Goal: Task Accomplishment & Management: Manage account settings

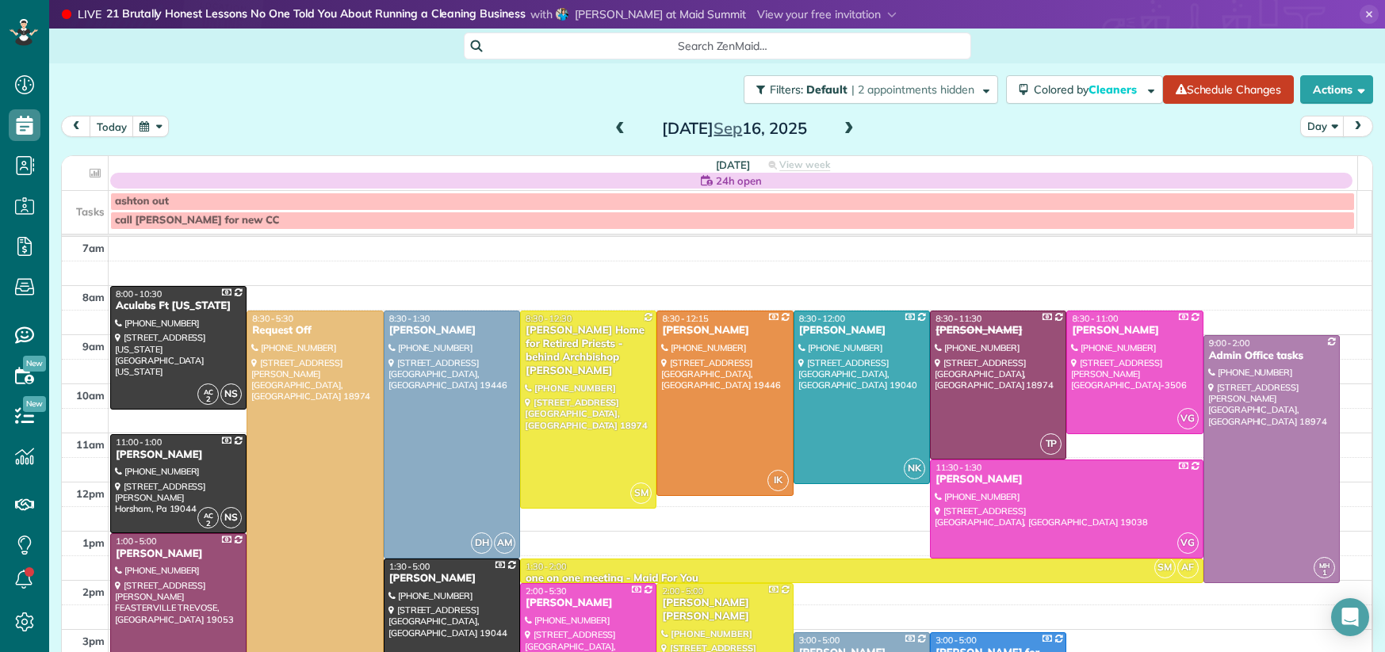
click at [554, 324] on div "[PERSON_NAME] Home for Retired Priests - behind Archbishop [PERSON_NAME]" at bounding box center [588, 351] width 127 height 54
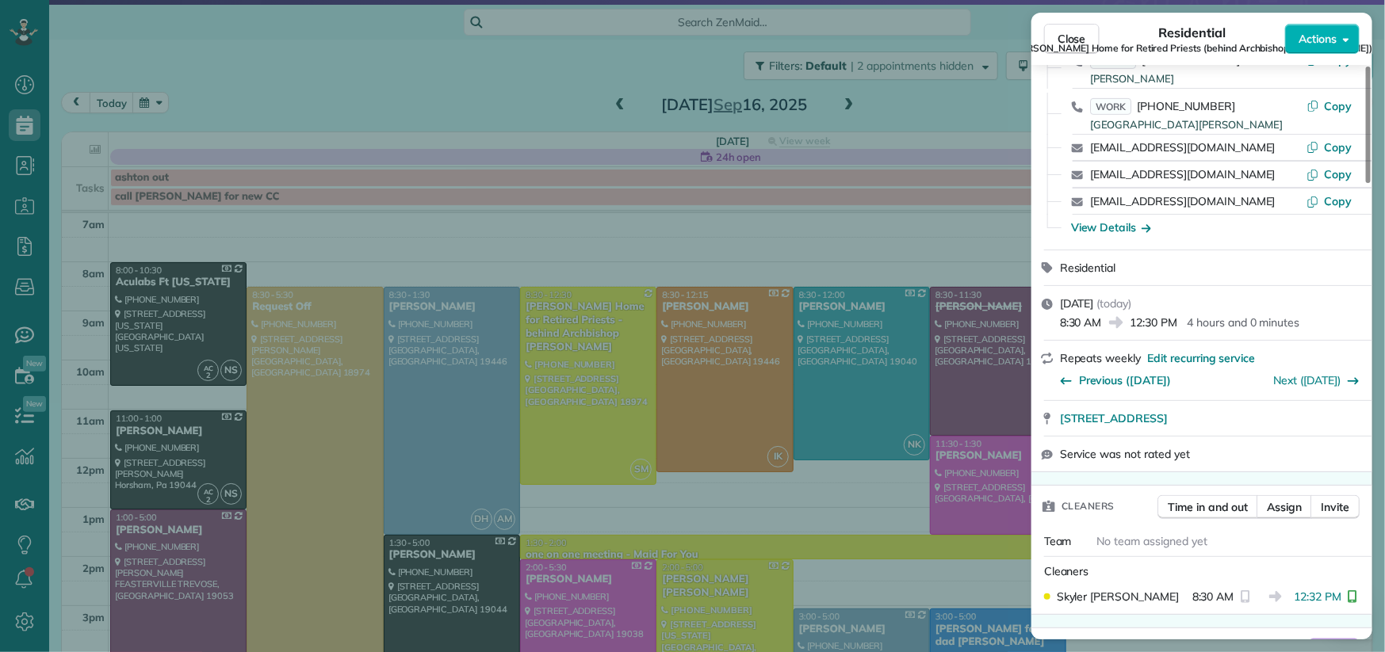
scroll to position [457, 0]
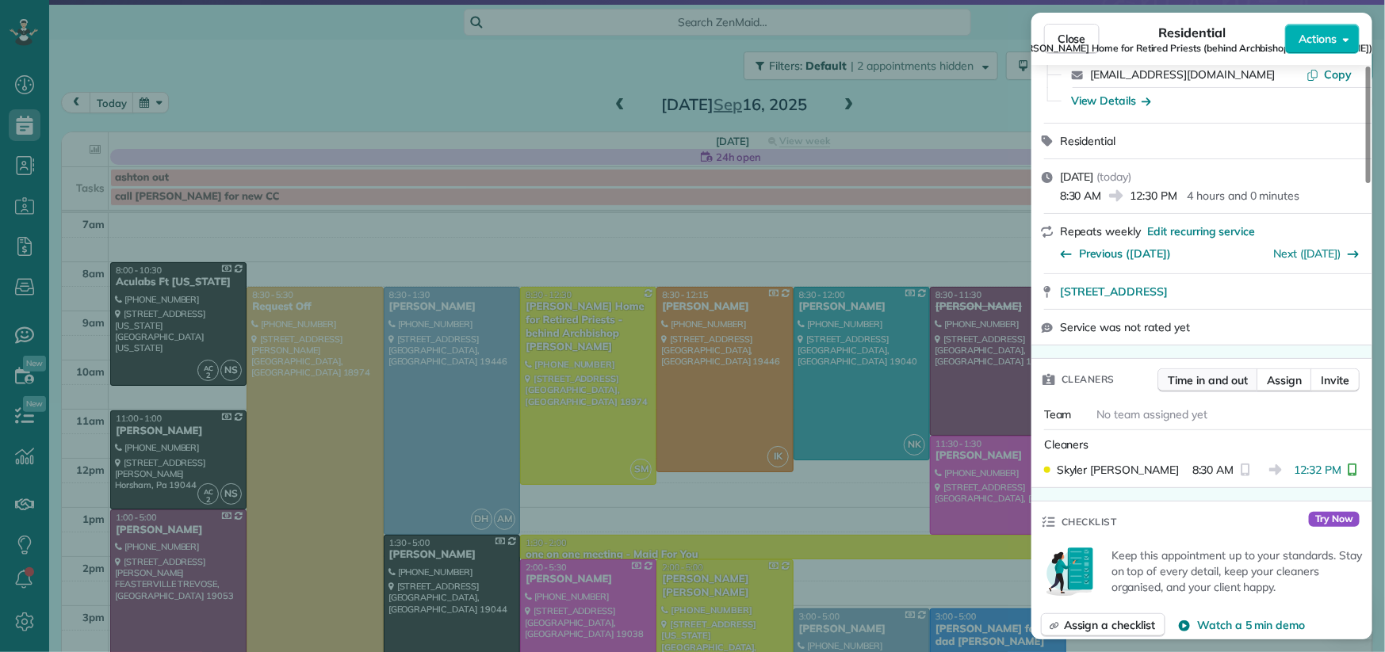
click at [1202, 373] on span "Time in and out" at bounding box center [1207, 381] width 80 height 16
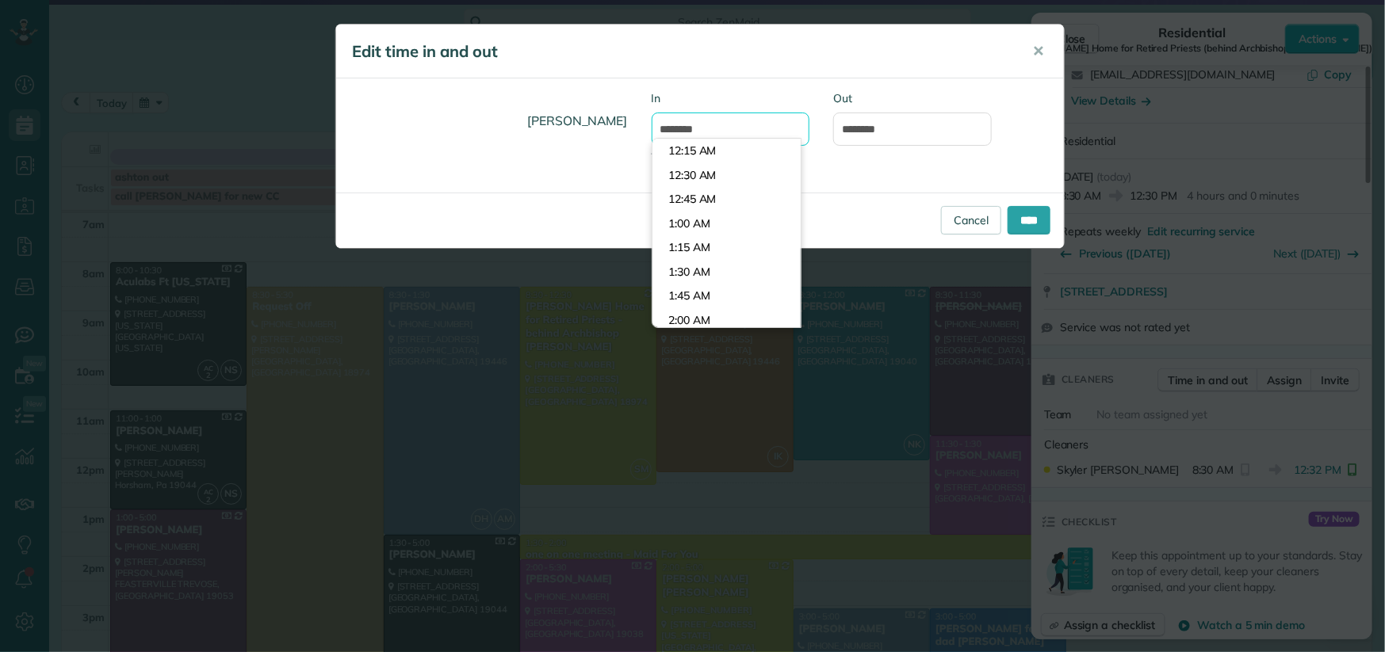
click at [686, 130] on input "*******" at bounding box center [730, 129] width 159 height 33
type input "*******"
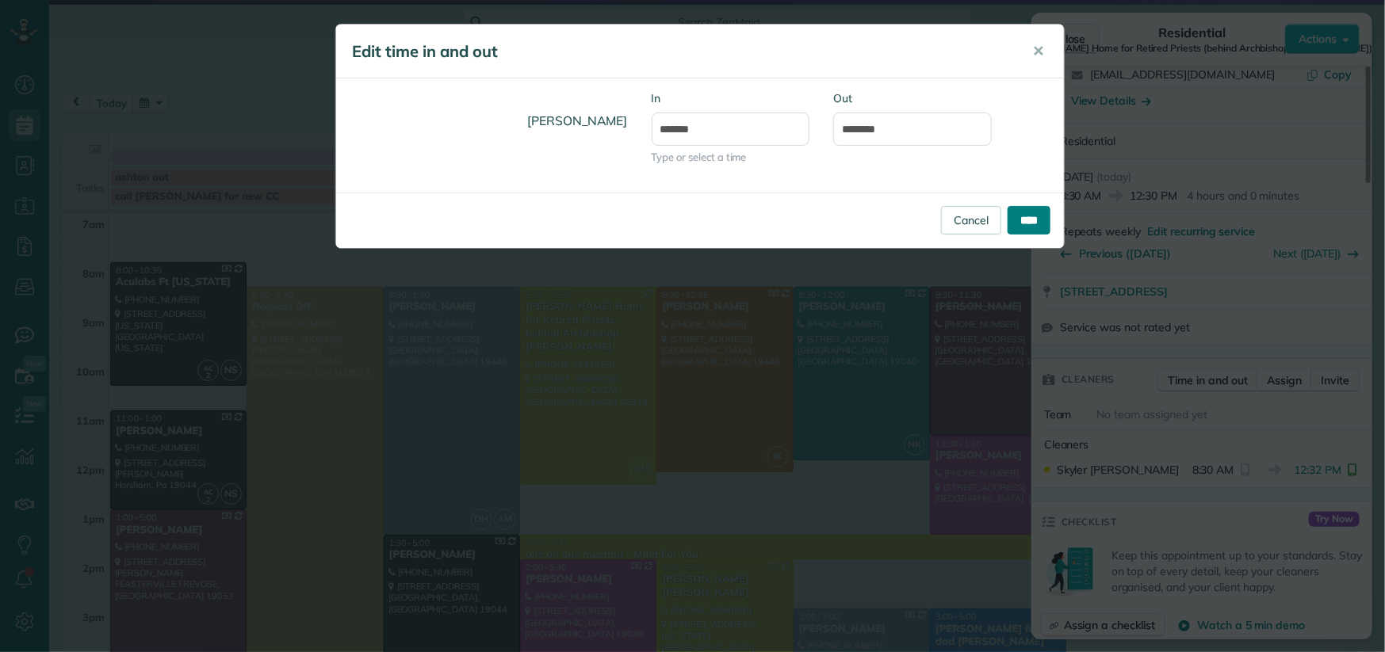
click at [1020, 221] on input "****" at bounding box center [1028, 220] width 43 height 29
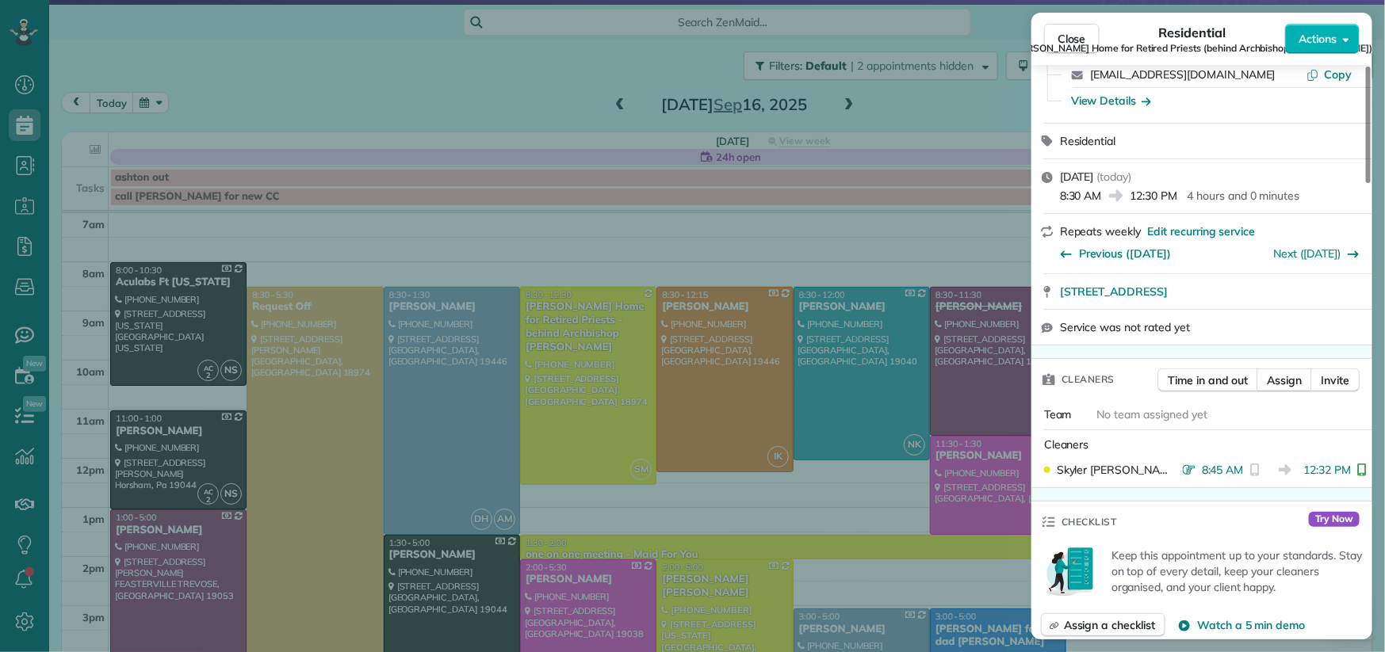
click at [1063, 45] on span "Regina Coeli Home for Retired Priests (behind Archbishop Wood)" at bounding box center [1192, 48] width 360 height 13
click at [1078, 35] on span "Close" at bounding box center [1071, 39] width 29 height 16
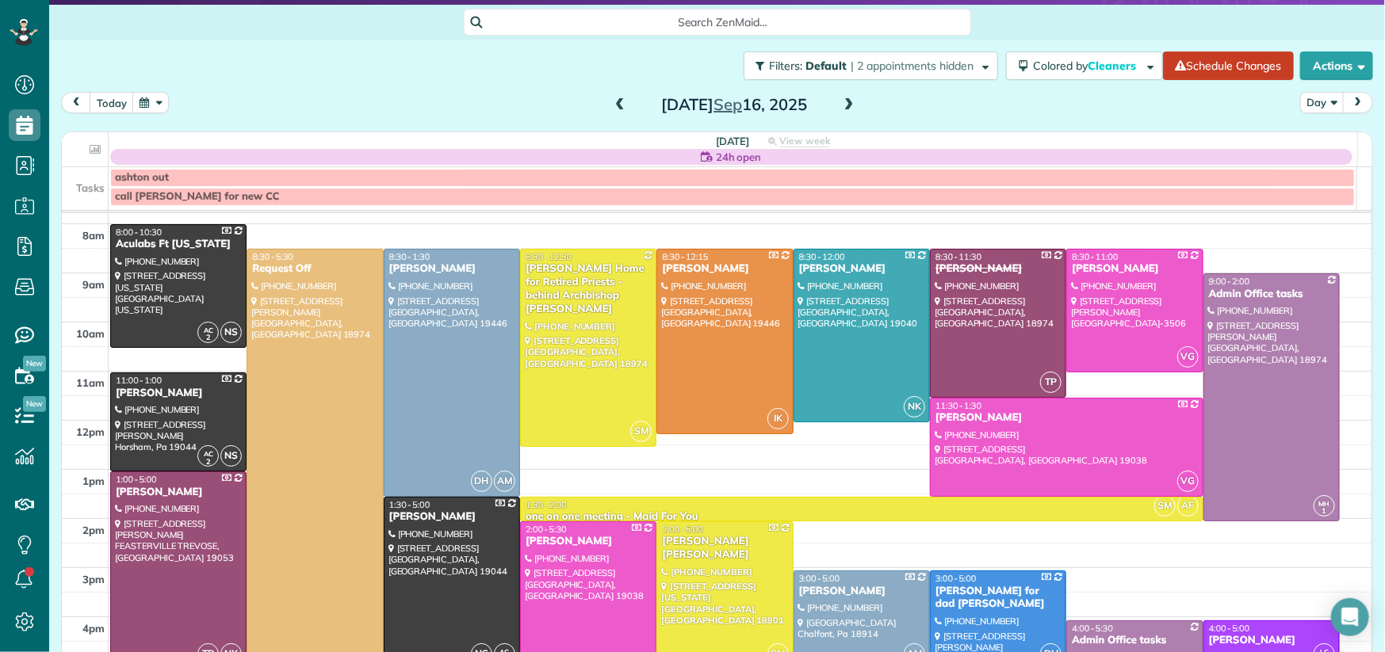
scroll to position [42, 0]
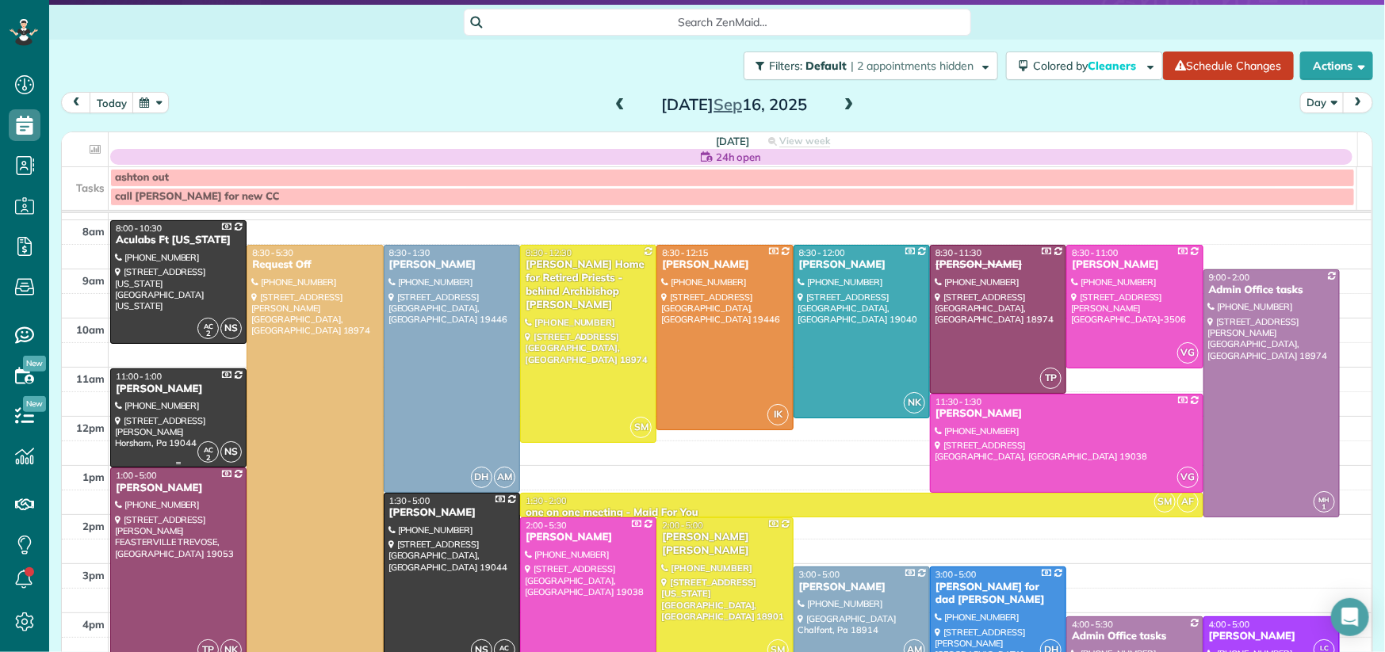
click at [163, 390] on div "Joseph Orlando" at bounding box center [178, 389] width 127 height 13
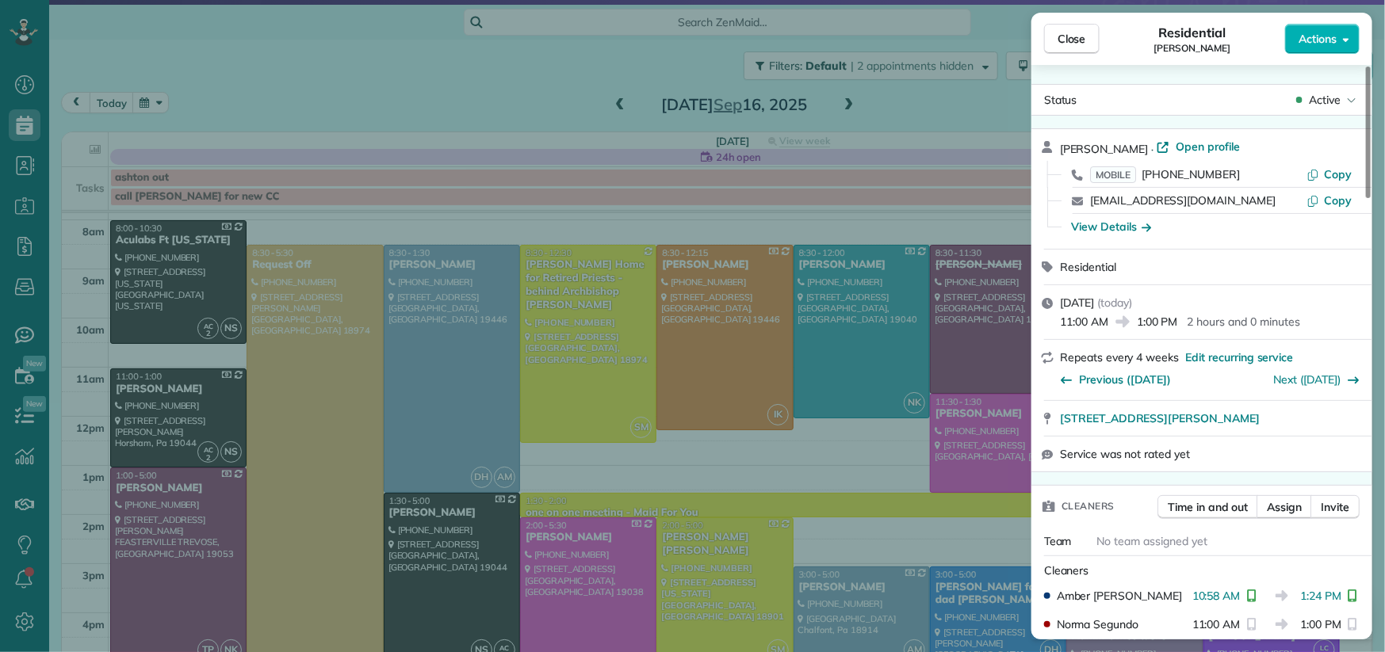
scroll to position [203, 0]
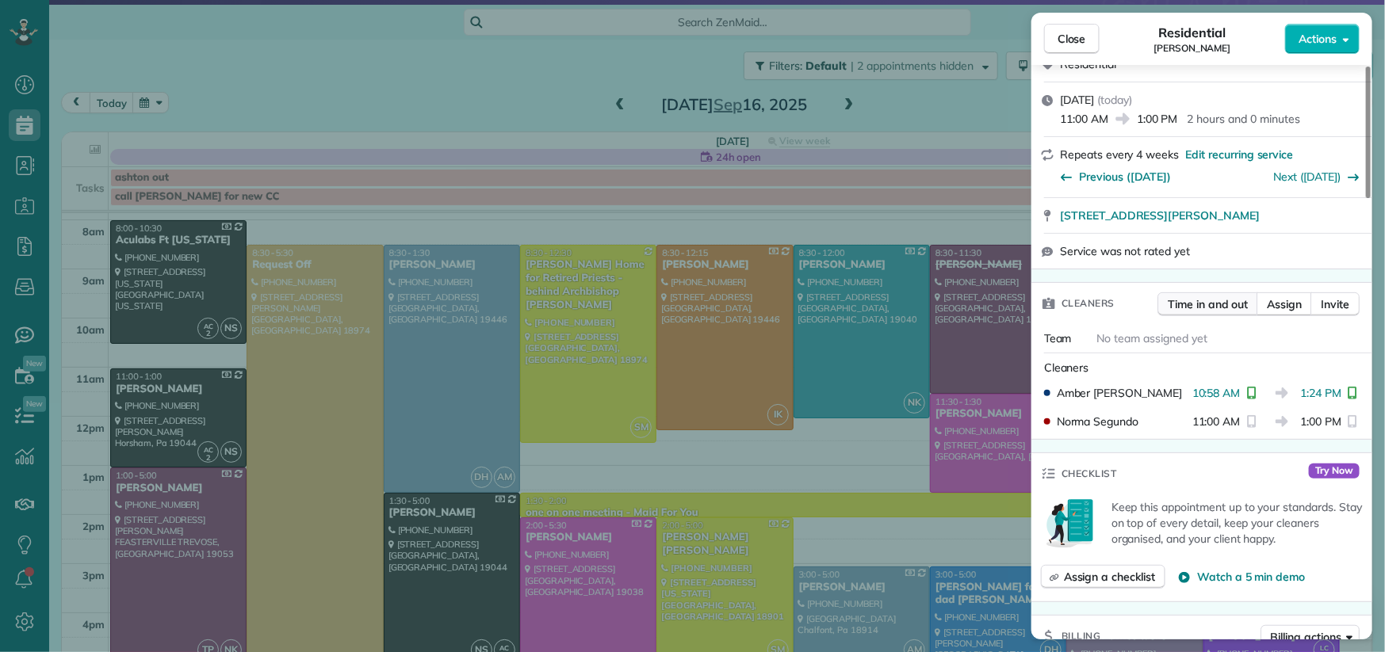
click at [1201, 304] on span "Time in and out" at bounding box center [1207, 304] width 80 height 16
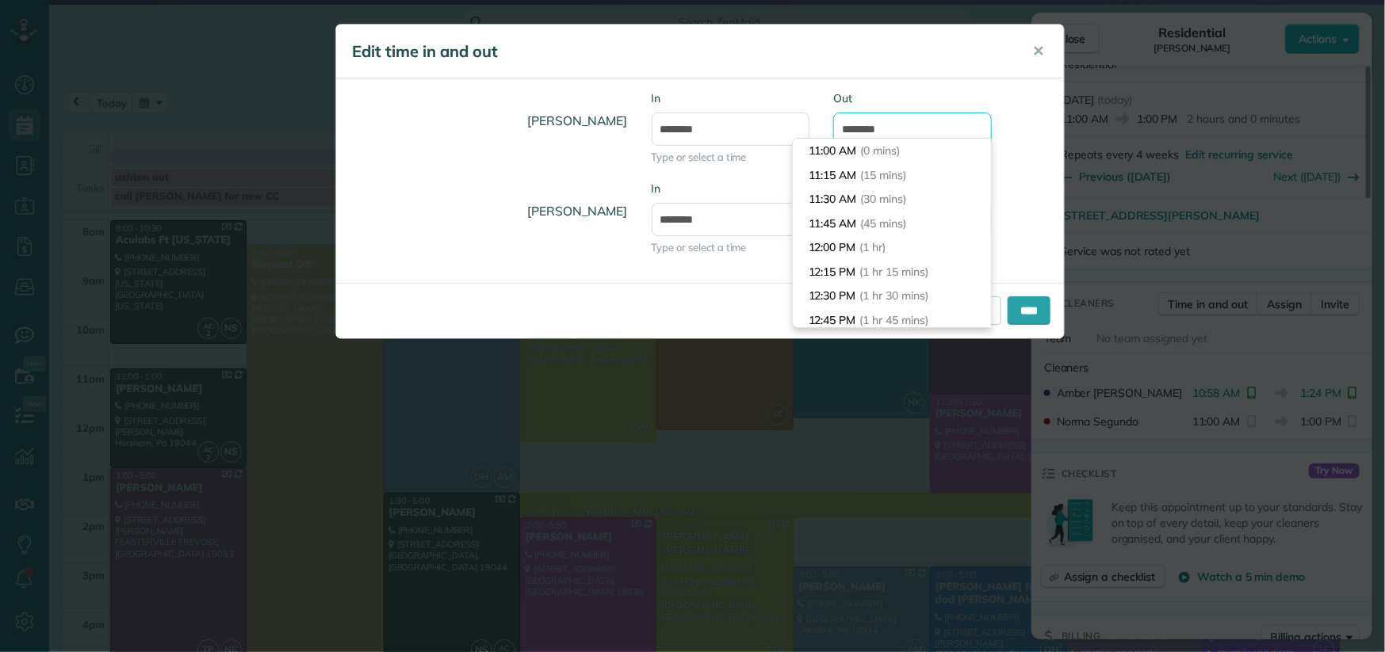
scroll to position [218, 0]
drag, startPoint x: 866, startPoint y: 131, endPoint x: 835, endPoint y: 139, distance: 32.1
click at [835, 139] on body "Dashboard Scheduling Calendar View List View Dispatch View - Weekly scheduling …" at bounding box center [692, 326] width 1385 height 652
click at [836, 139] on body "Dashboard Scheduling Calendar View List View Dispatch View - Weekly scheduling …" at bounding box center [692, 326] width 1385 height 652
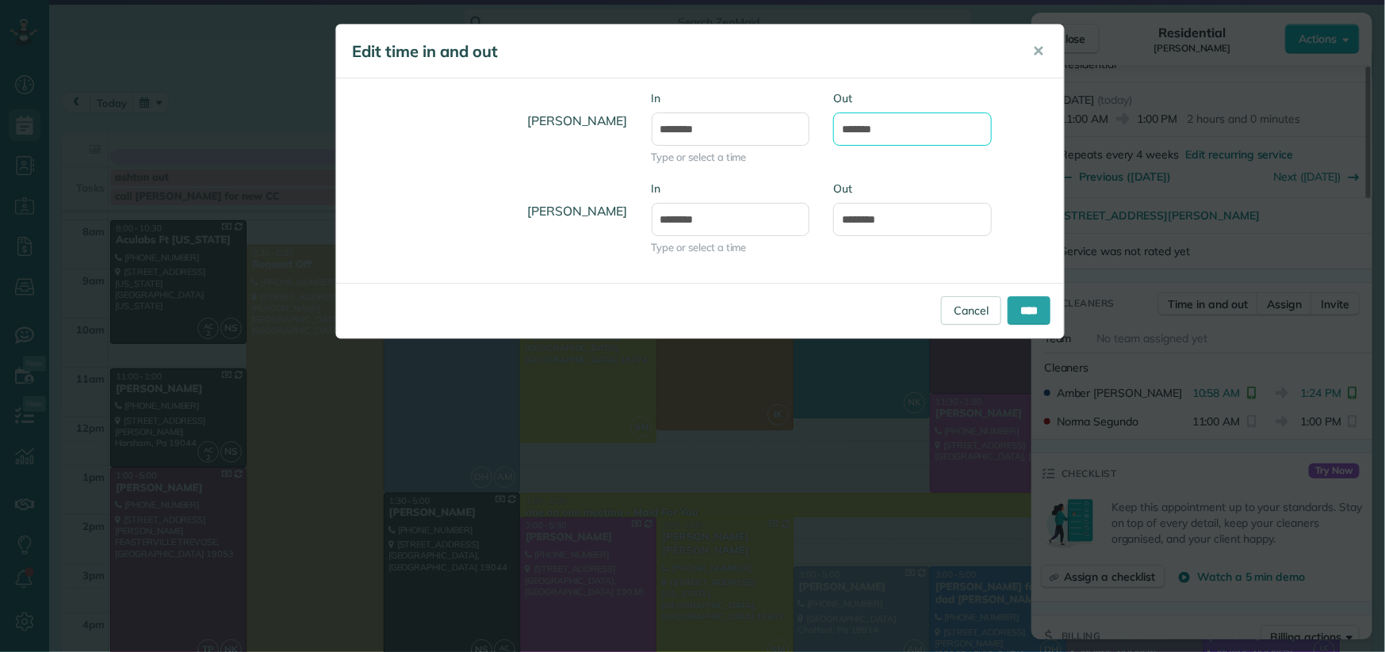
drag, startPoint x: 865, startPoint y: 127, endPoint x: 840, endPoint y: 132, distance: 25.0
click at [840, 131] on input "*******" at bounding box center [912, 129] width 159 height 33
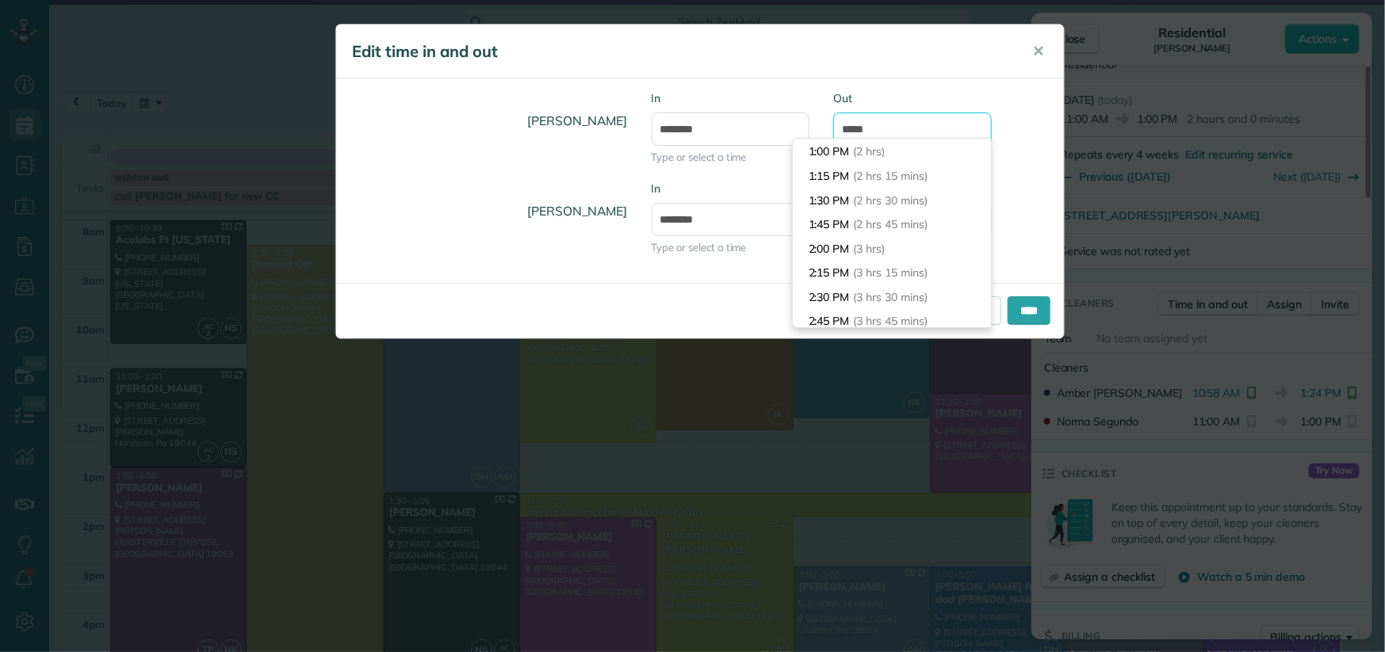
scroll to position [72, 0]
type input "********"
click at [1041, 308] on input "****" at bounding box center [1028, 310] width 43 height 29
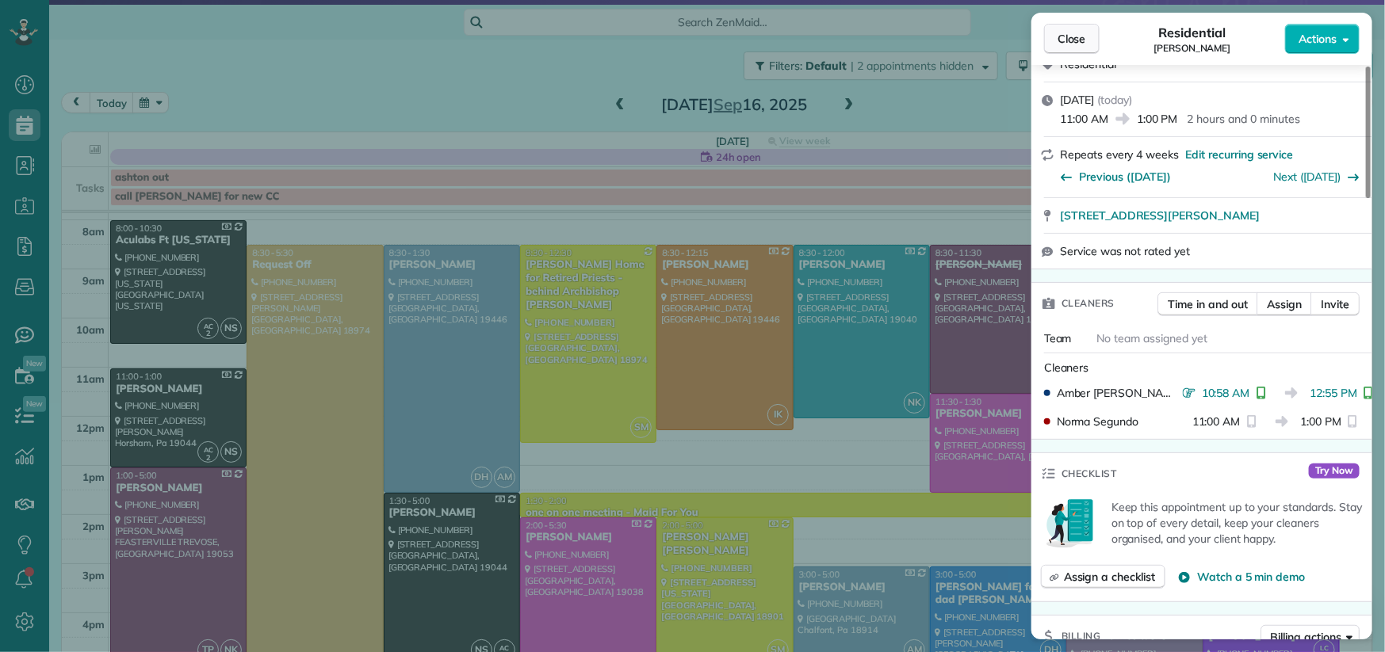
click at [1074, 45] on span "Close" at bounding box center [1071, 39] width 29 height 16
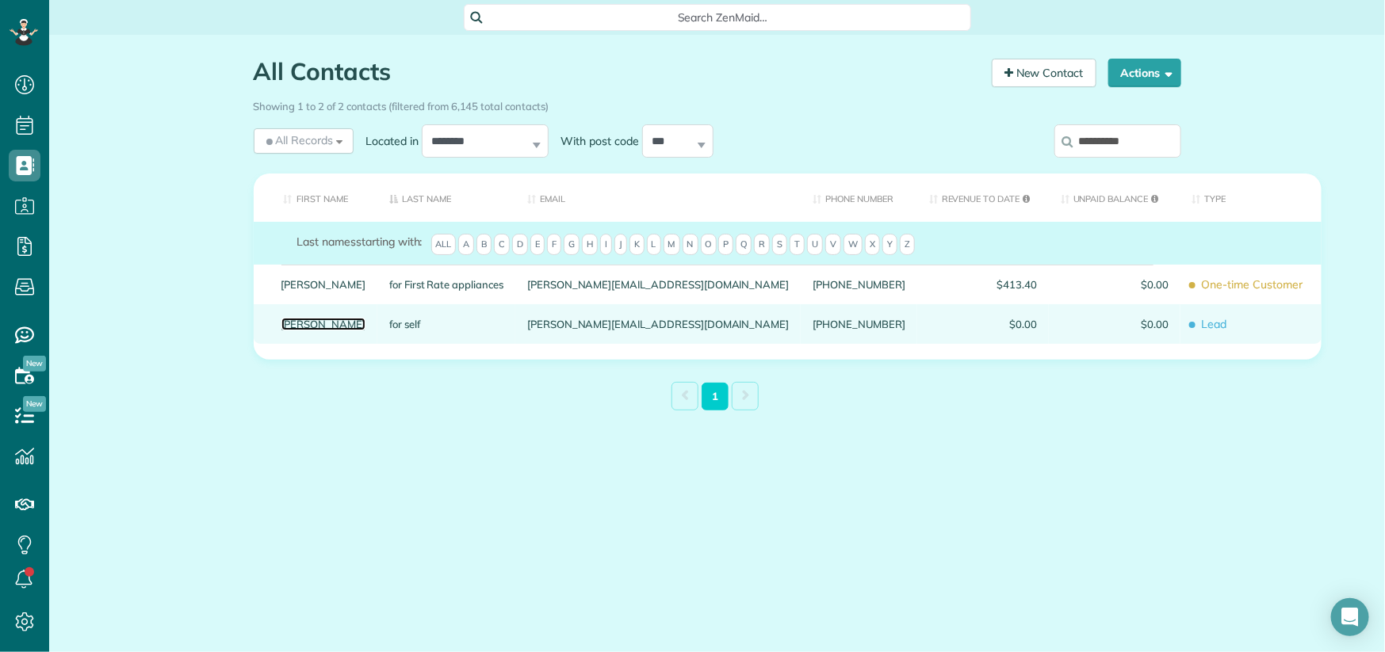
click at [333, 325] on link "[PERSON_NAME]" at bounding box center [323, 324] width 85 height 11
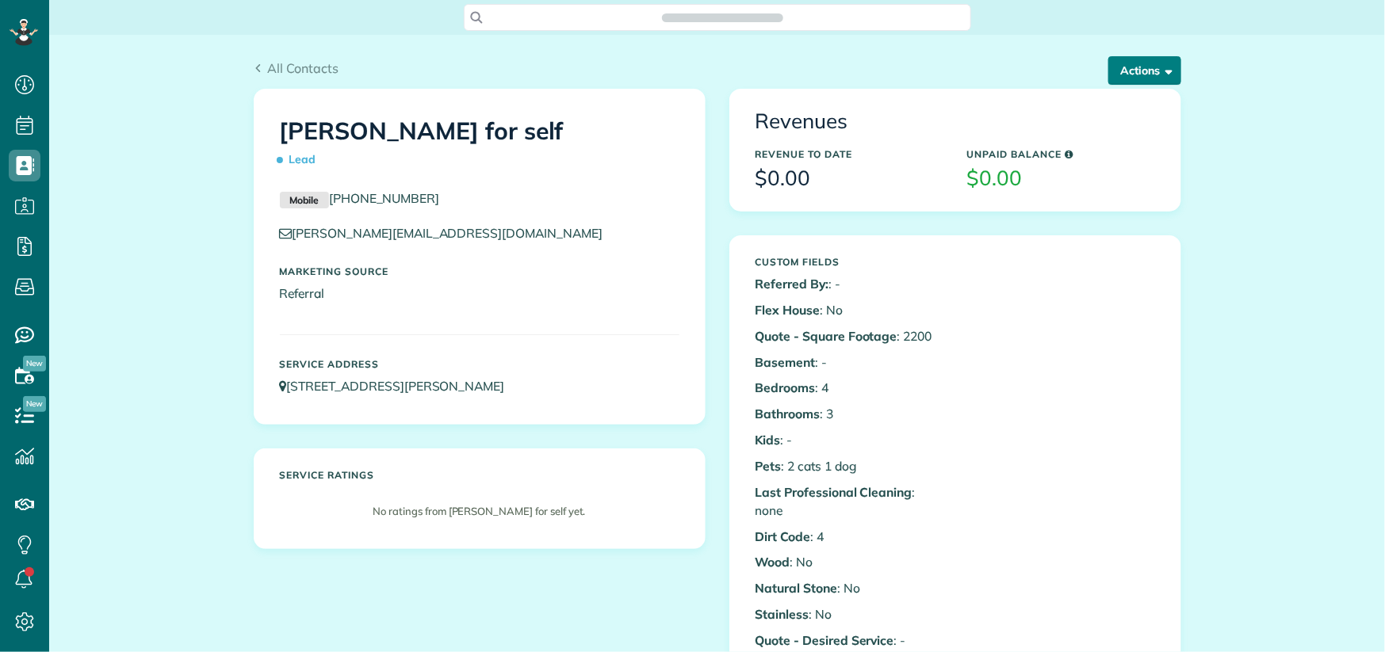
click at [1137, 67] on button "Actions" at bounding box center [1144, 70] width 73 height 29
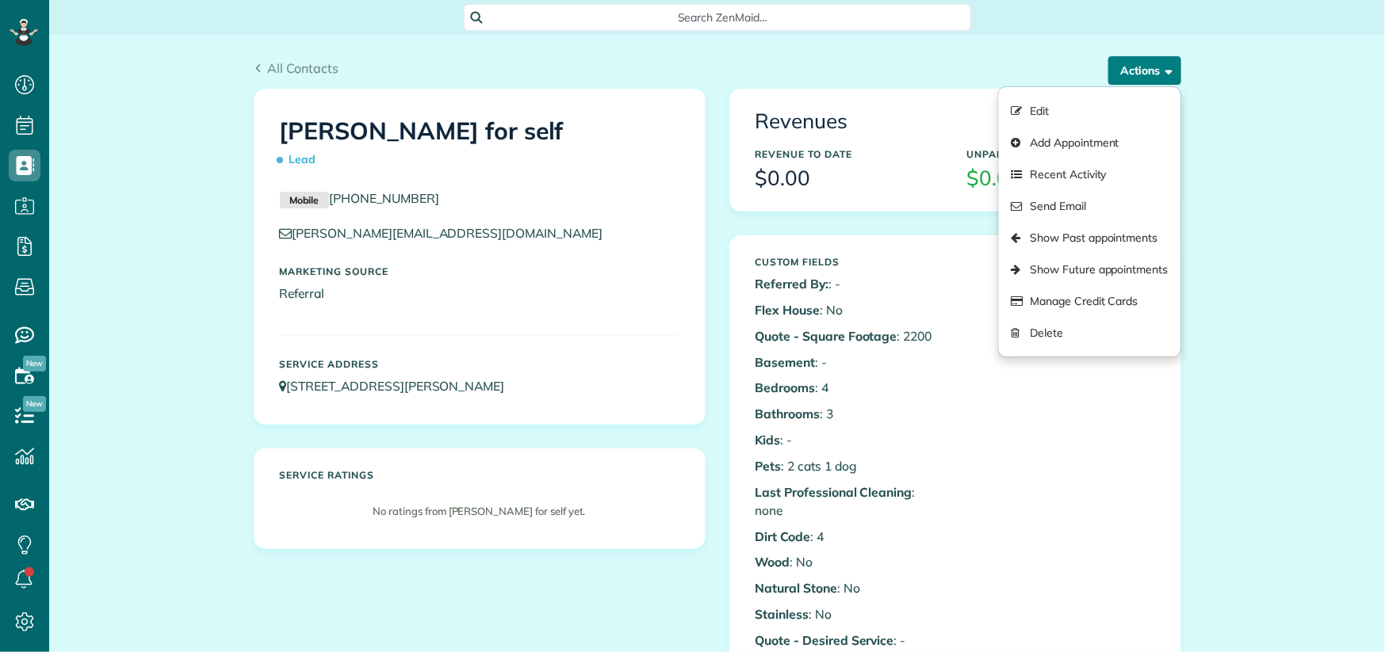
scroll to position [6, 6]
click at [1057, 127] on link "Add Appointment" at bounding box center [1089, 143] width 181 height 32
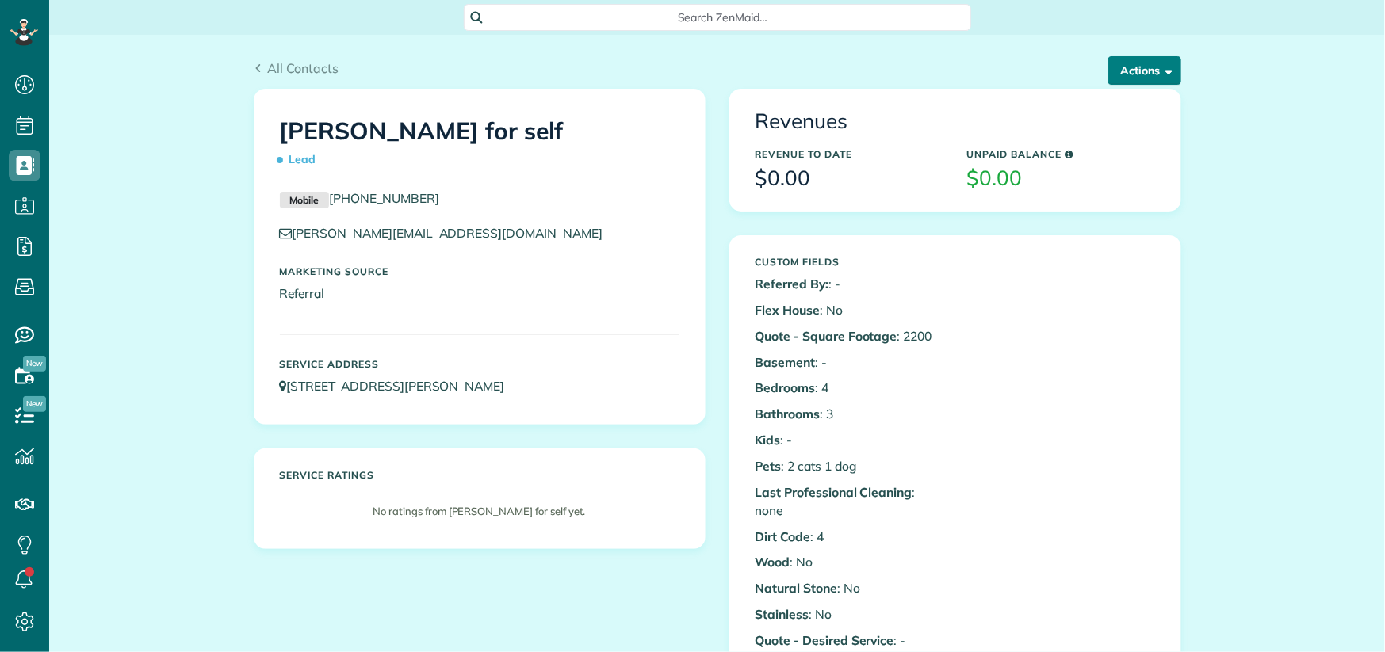
scroll to position [6, 6]
click at [1160, 70] on span "button" at bounding box center [1166, 70] width 12 height 12
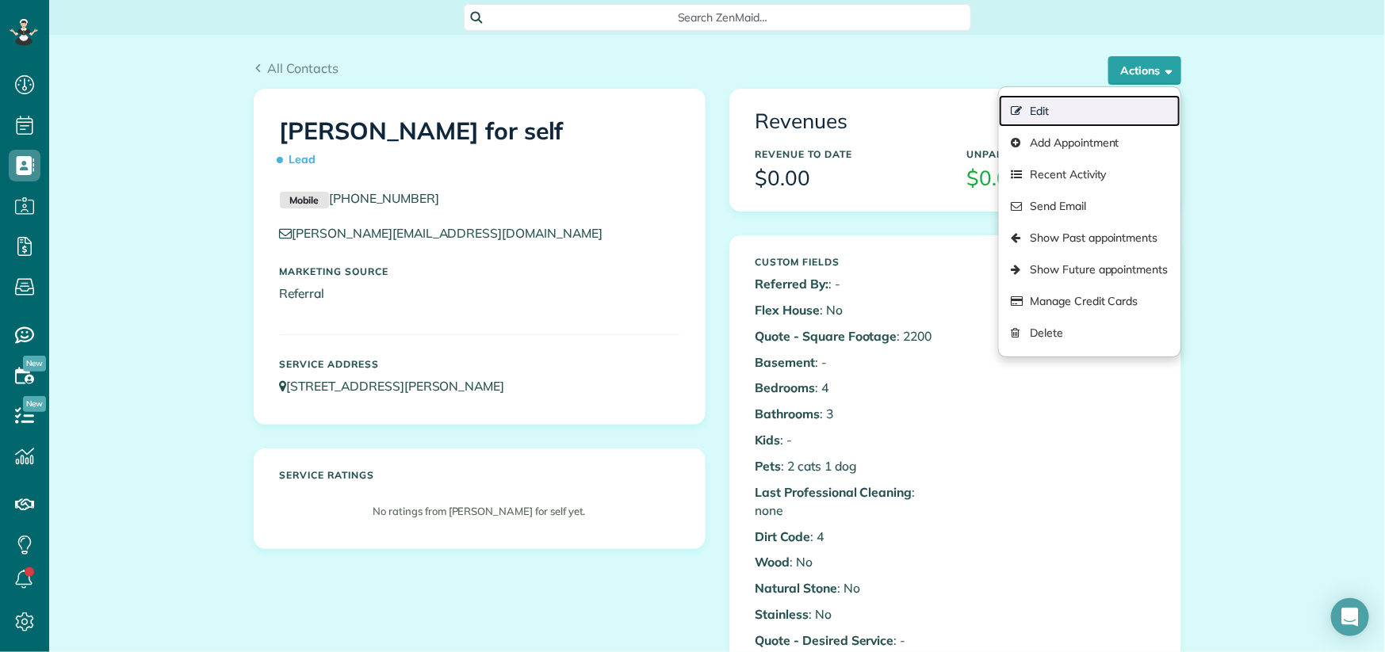
click at [1133, 113] on link "Edit" at bounding box center [1089, 111] width 181 height 32
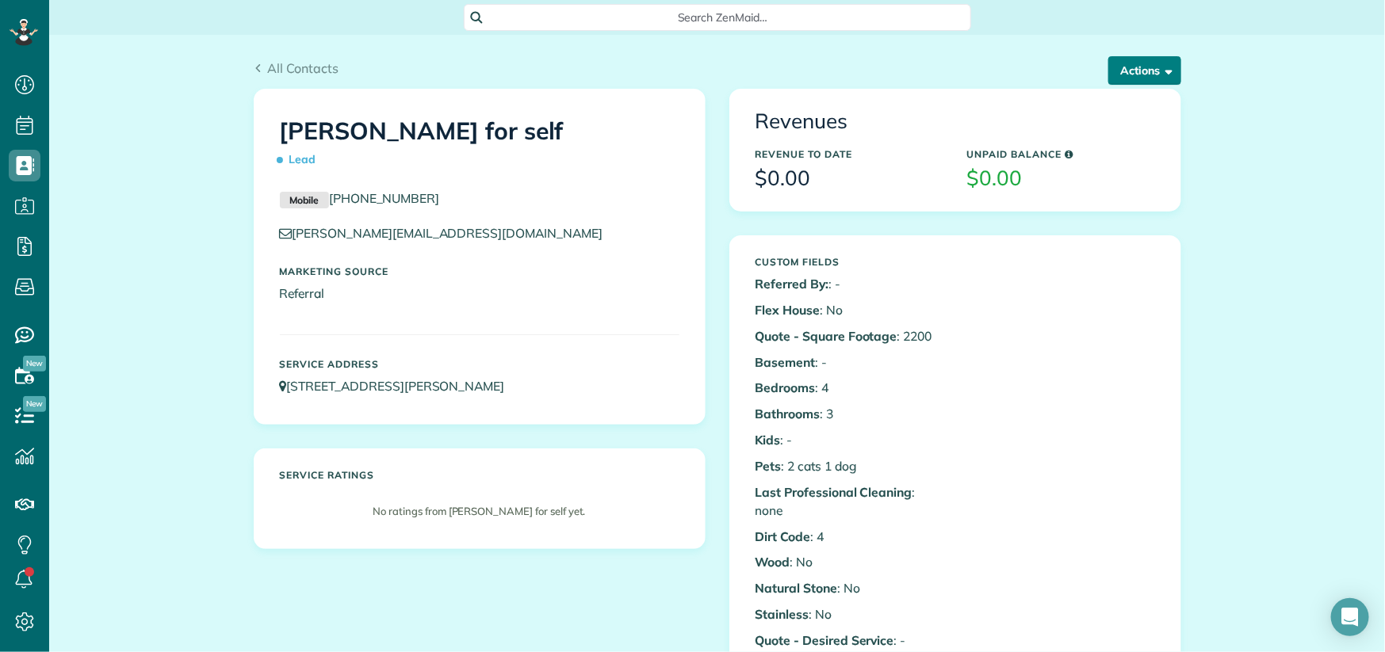
click at [1121, 66] on button "Actions" at bounding box center [1144, 70] width 73 height 29
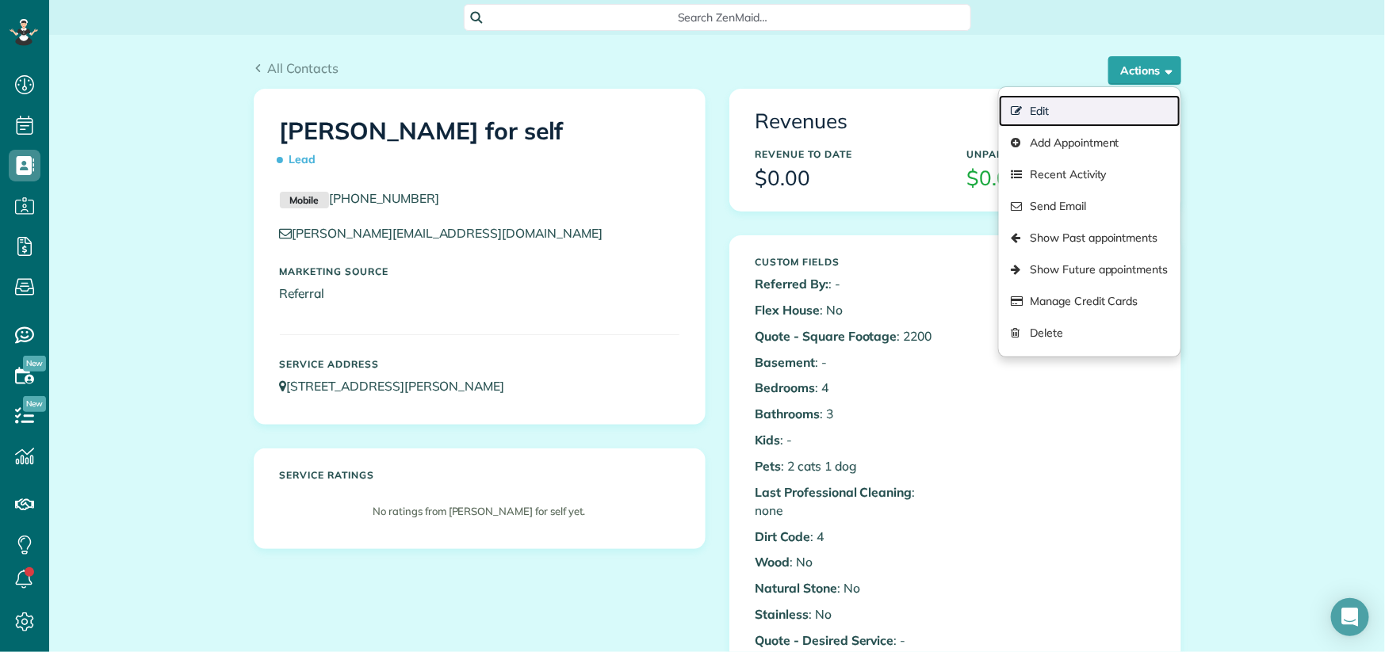
click at [1106, 117] on link "Edit" at bounding box center [1089, 111] width 181 height 32
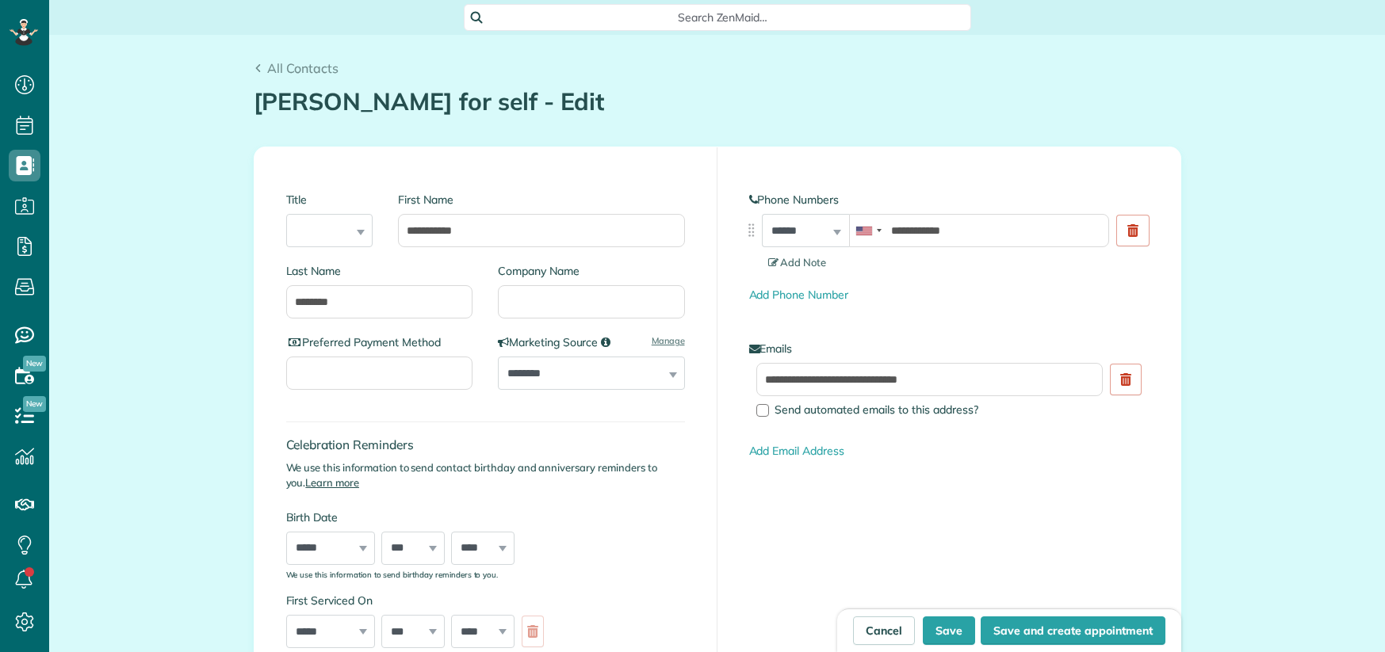
type input "**********"
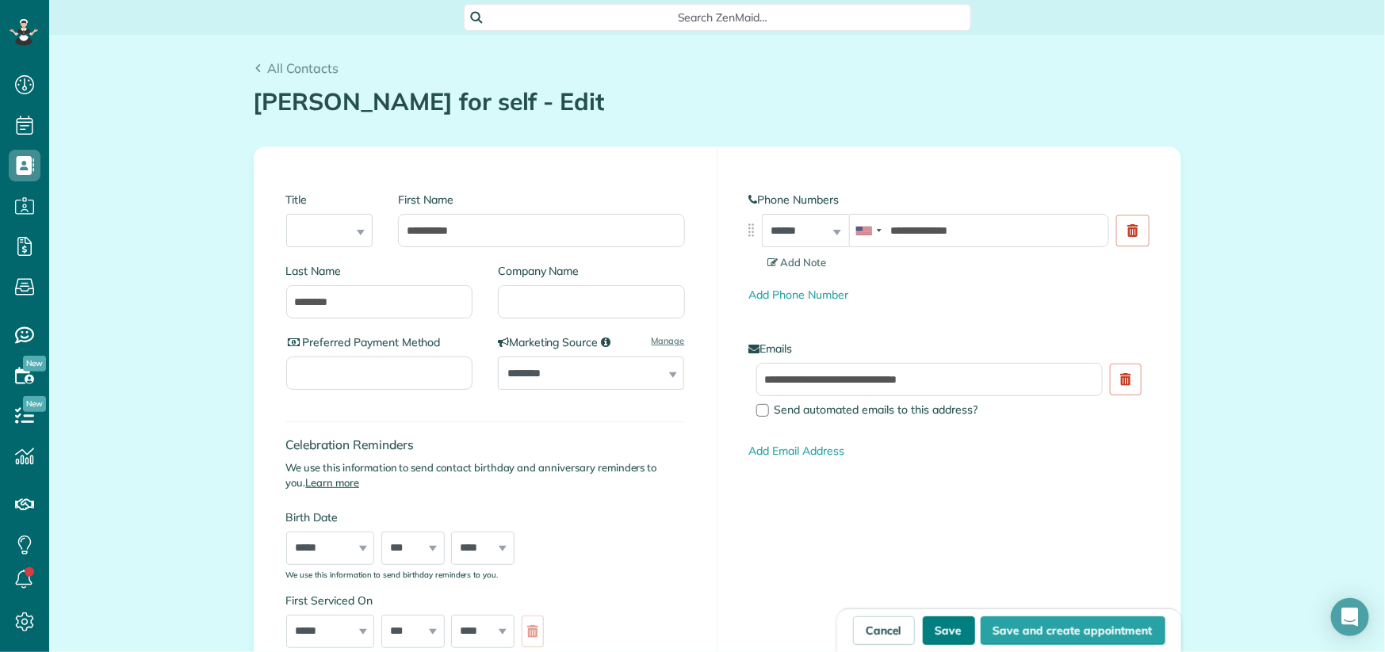
click at [950, 641] on button "Save" at bounding box center [949, 631] width 52 height 29
type input "**********"
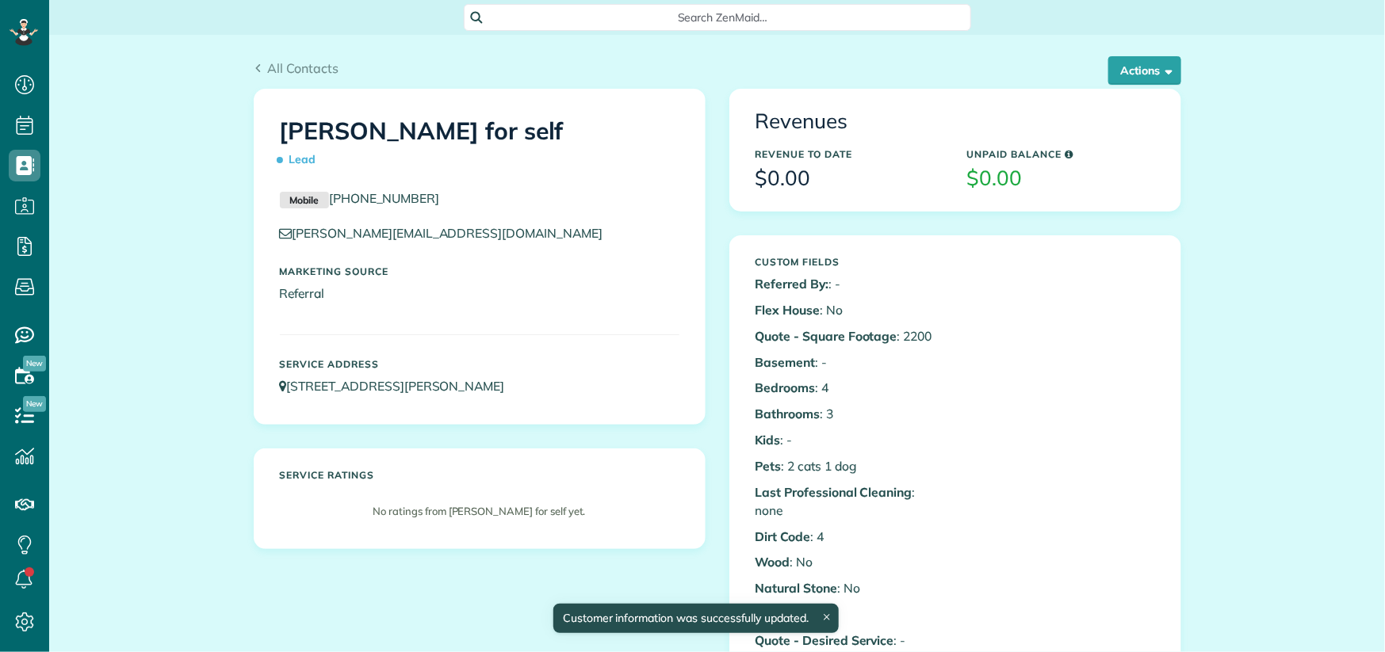
scroll to position [6, 6]
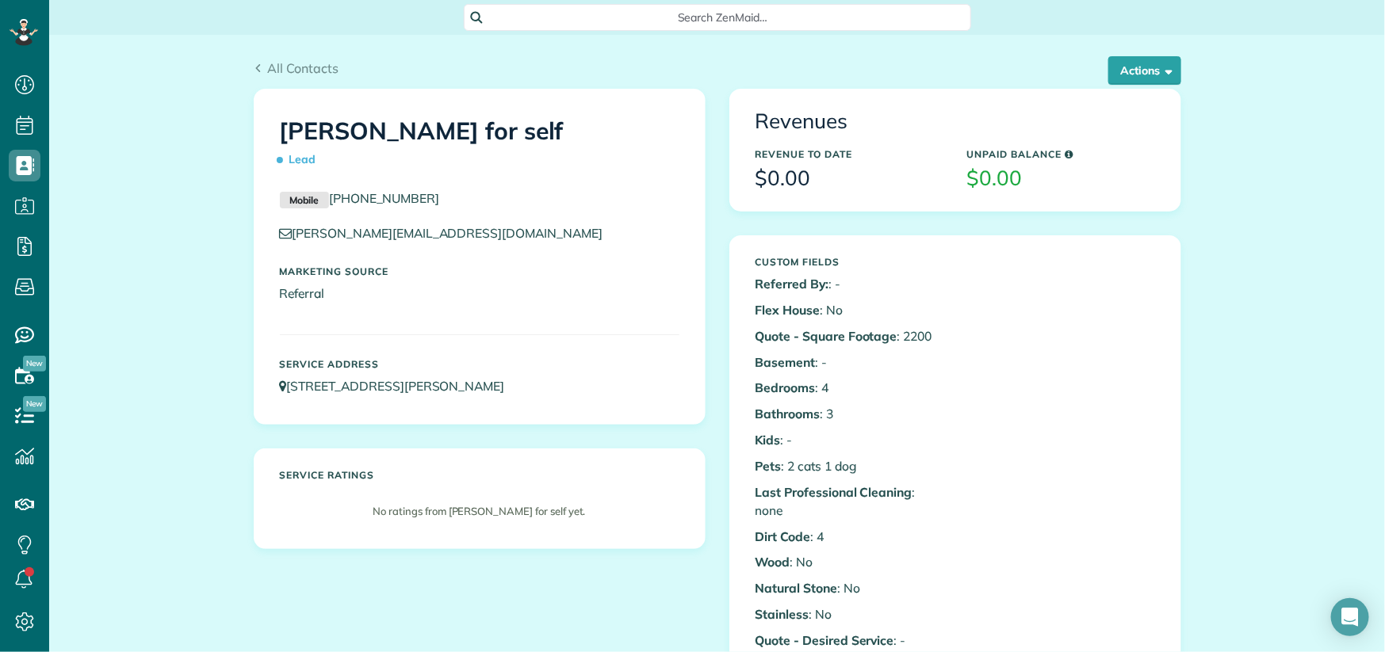
drag, startPoint x: 423, startPoint y: 219, endPoint x: 327, endPoint y: 208, distance: 97.3
click at [324, 208] on div "Mobile (267) 515-4474 shawn.lolk@firstrateappliance.com Marketing Source Referr…" at bounding box center [479, 253] width 423 height 129
copy link "[PHONE_NUMBER]"
drag, startPoint x: 476, startPoint y: 263, endPoint x: 460, endPoint y: 238, distance: 30.3
click at [459, 238] on div "Mobile (267) 515-4474 shawn.lolk@firstrateappliance.com Marketing Source Referr…" at bounding box center [479, 253] width 423 height 129
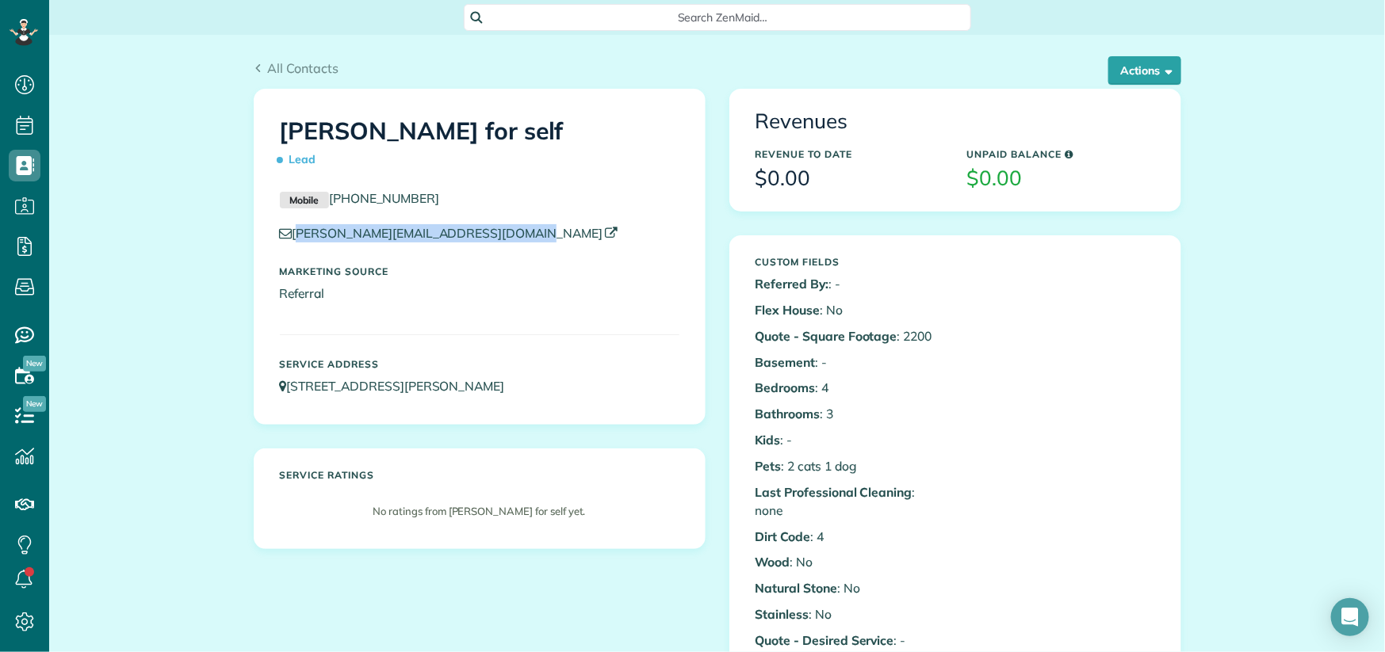
drag, startPoint x: 478, startPoint y: 251, endPoint x: 300, endPoint y: 233, distance: 179.3
click at [288, 239] on div "[PERSON_NAME][EMAIL_ADDRESS][DOMAIN_NAME]" at bounding box center [479, 237] width 423 height 26
copy link "[PERSON_NAME][EMAIL_ADDRESS][DOMAIN_NAME]"
drag, startPoint x: 411, startPoint y: 213, endPoint x: 341, endPoint y: 193, distance: 72.5
click at [326, 199] on div "Mobile (267) 515-4474" at bounding box center [479, 202] width 423 height 27
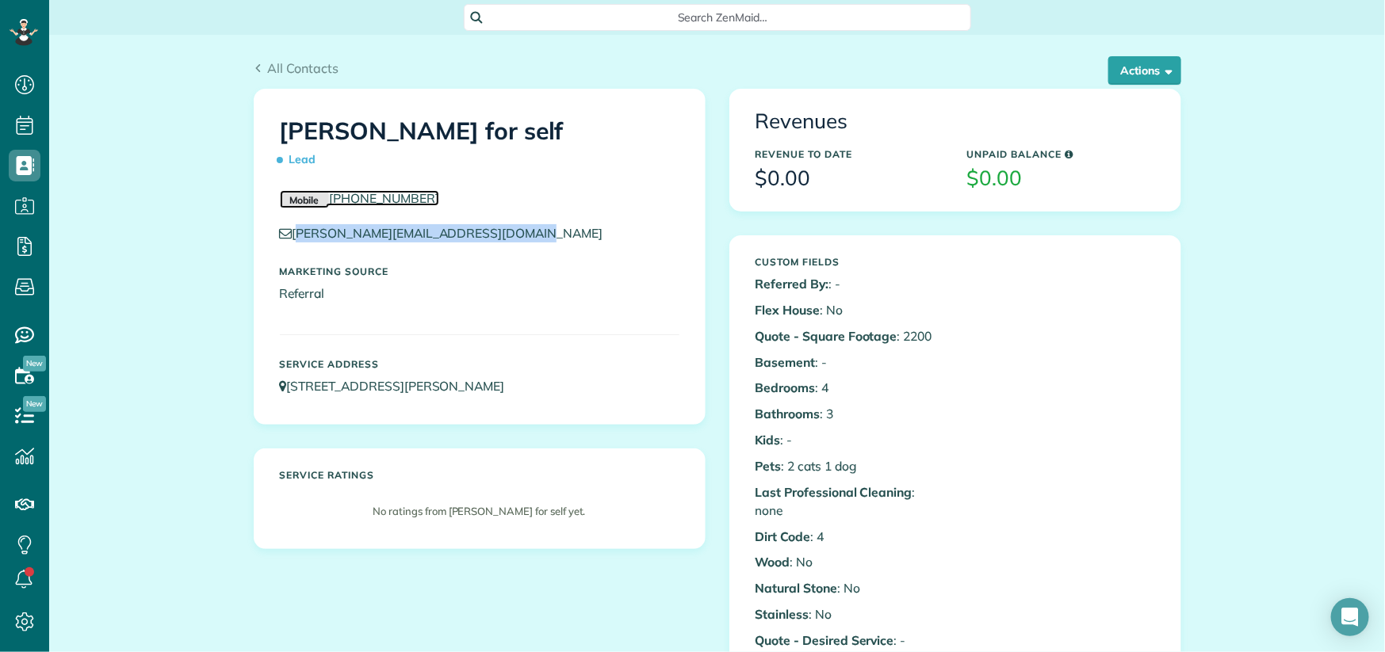
copy link "[PHONE_NUMBER]"
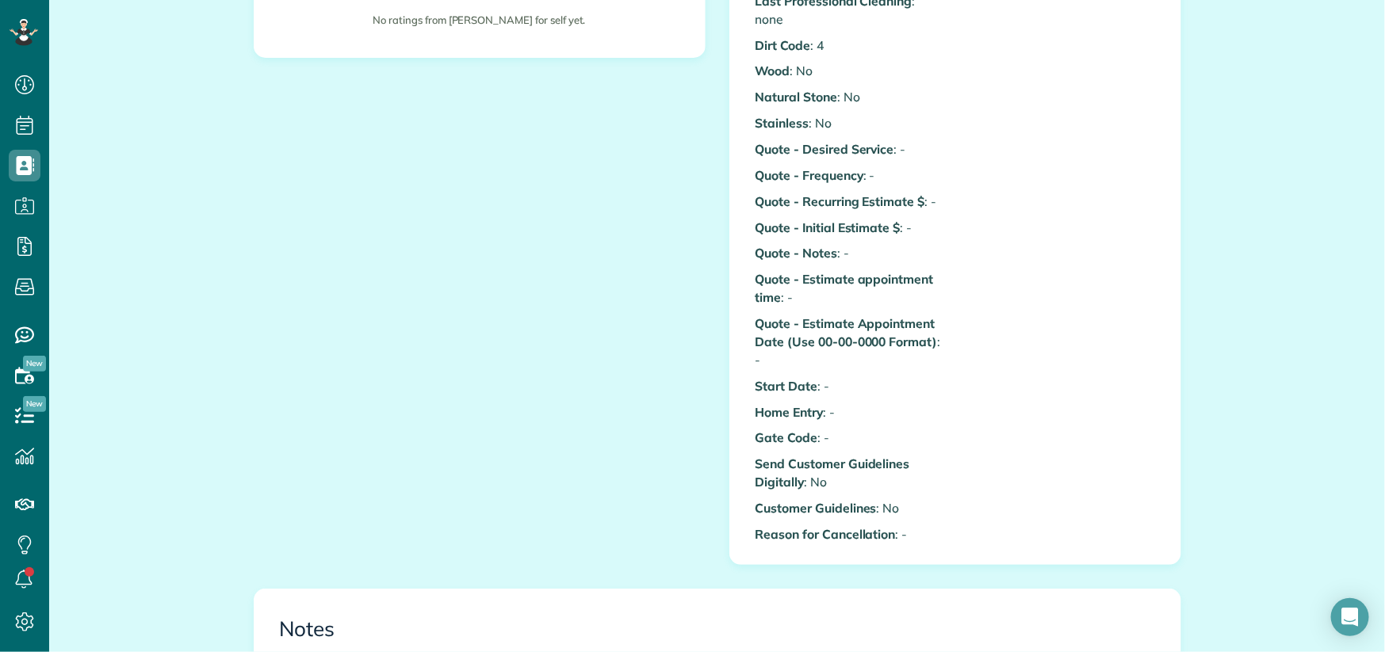
scroll to position [453, 0]
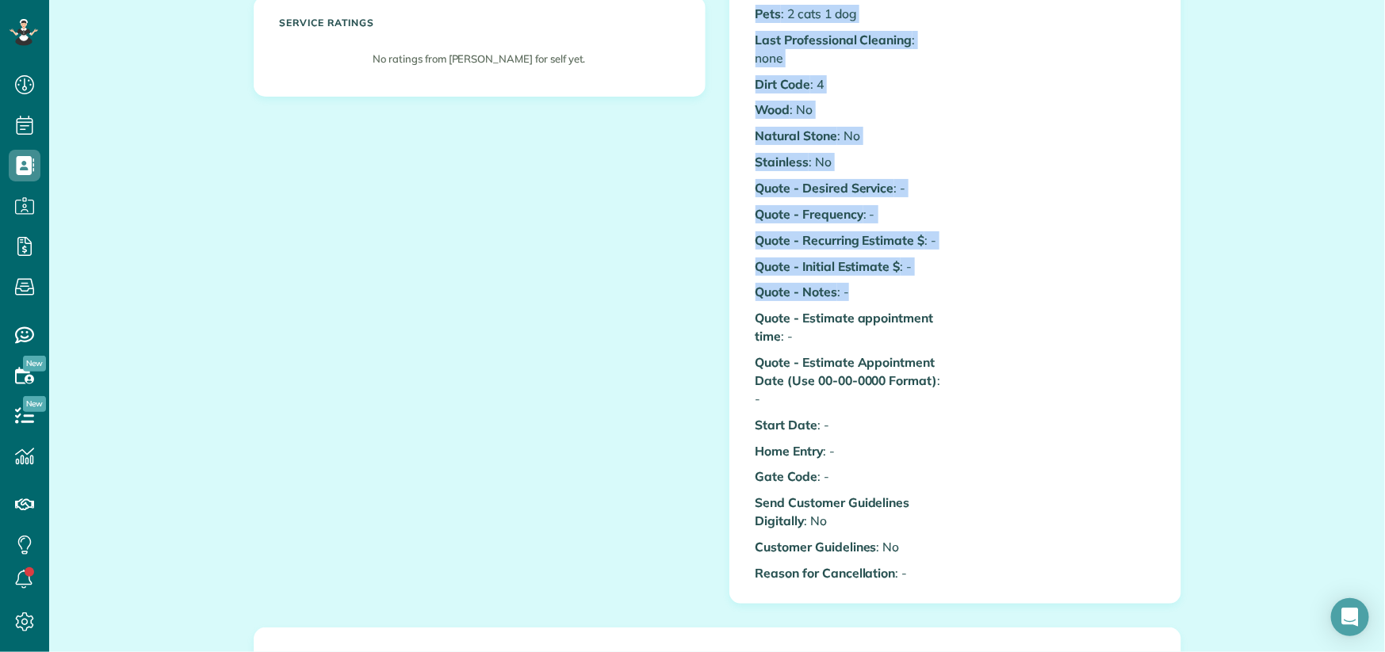
drag, startPoint x: 751, startPoint y: 301, endPoint x: 1062, endPoint y: 290, distance: 311.7
click at [1062, 295] on div "Custom Fields Referred By: : - Flex House : No Quote - Square Footage : 2200 Ba…" at bounding box center [954, 193] width 423 height 794
copy div "Quote - Square Footage : 2200 Basement : - Bedrooms : 4 Bathrooms : 3 Kids : - …"
